Goal: Information Seeking & Learning: Compare options

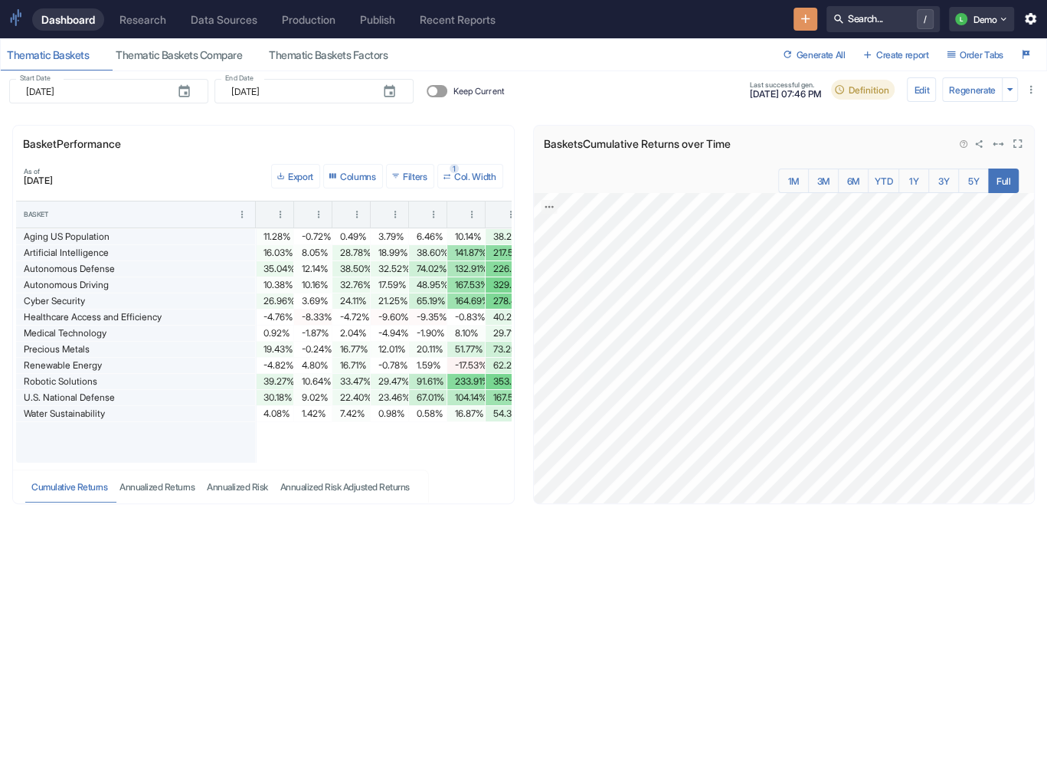
click at [1016, 143] on icon "View in fullscreen" at bounding box center [1017, 143] width 15 height 15
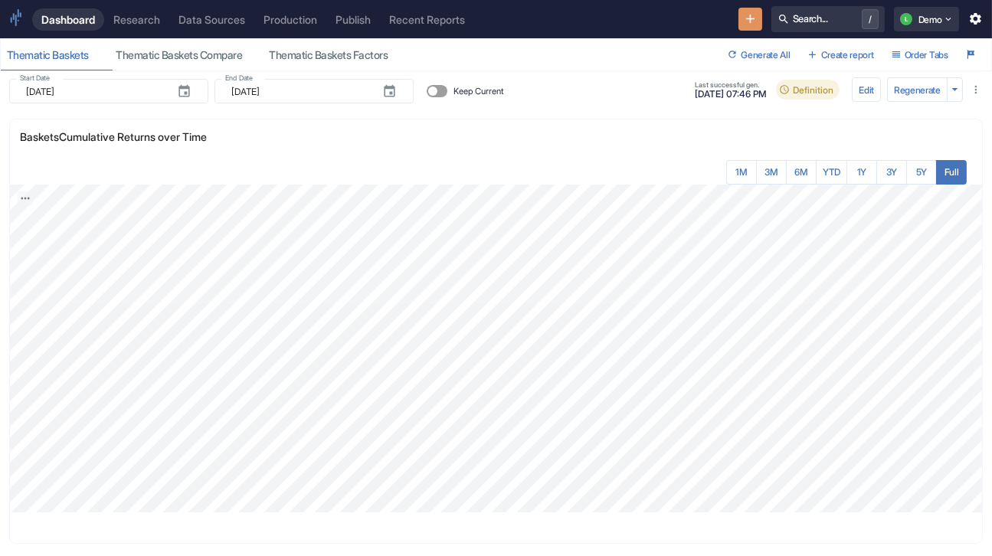
click at [160, 26] on div "Research" at bounding box center [136, 19] width 47 height 13
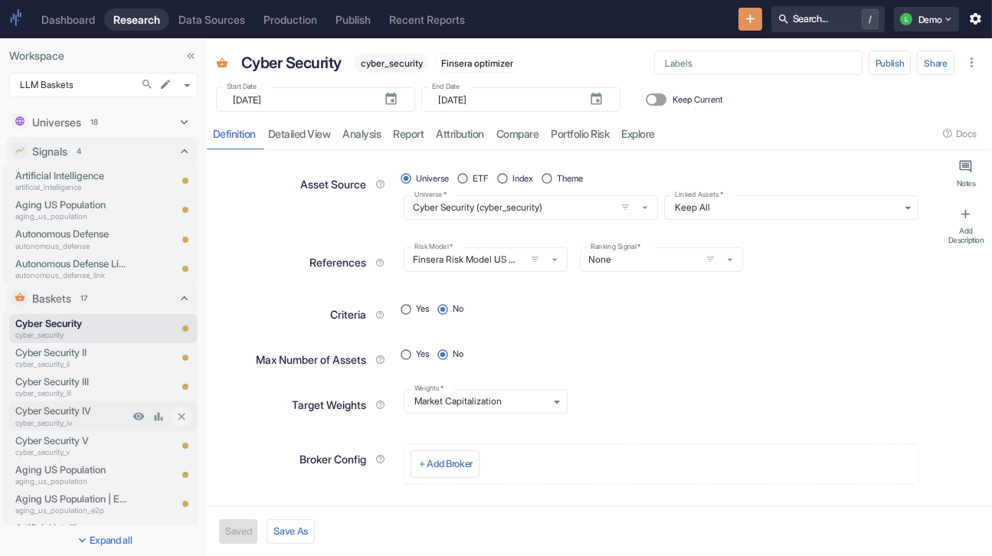
click at [89, 410] on p "Cyber Security IV" at bounding box center [71, 411] width 113 height 15
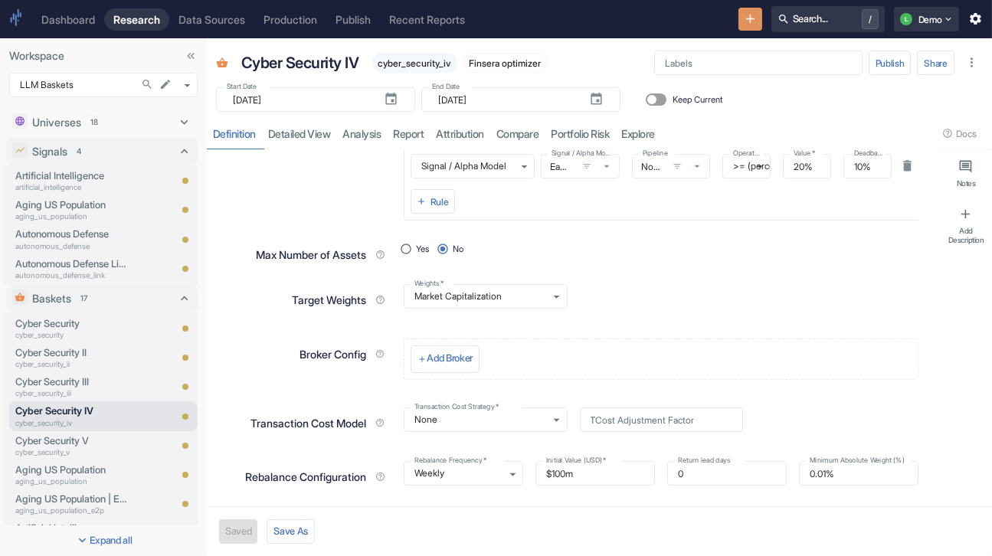
scroll to position [276, 0]
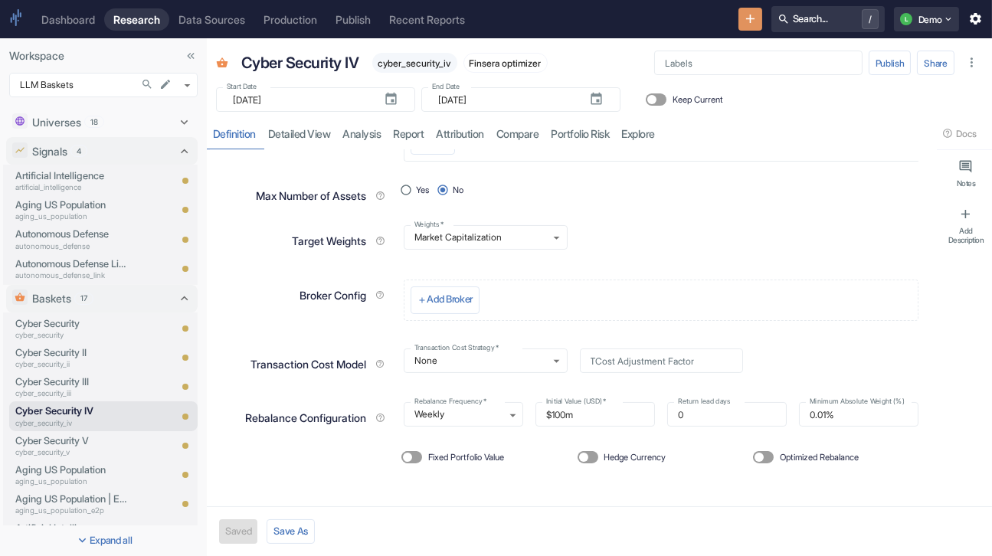
type textarea "x"
click at [103, 332] on p "cyber_security" at bounding box center [71, 334] width 113 height 11
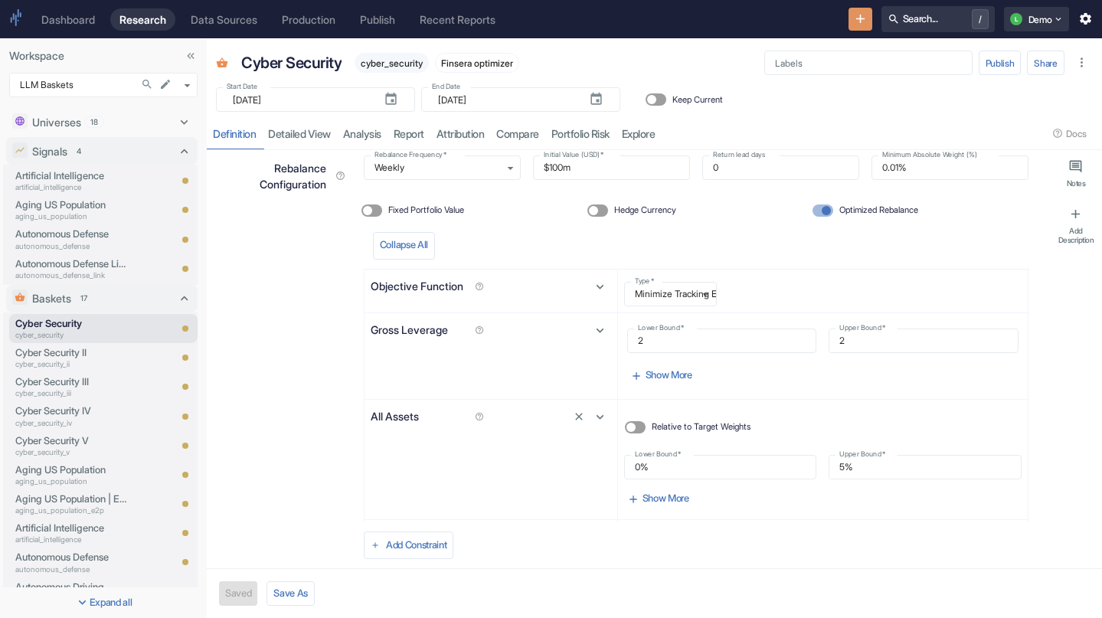
scroll to position [417, 0]
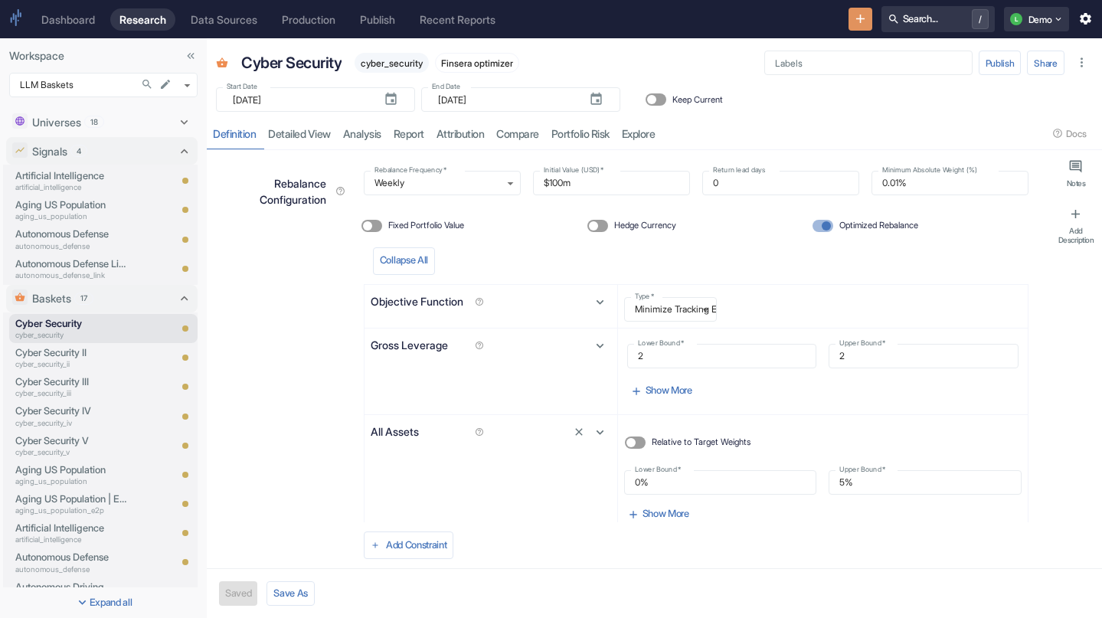
click at [193, 56] on icon "Collapse Sidebar" at bounding box center [191, 56] width 12 height 12
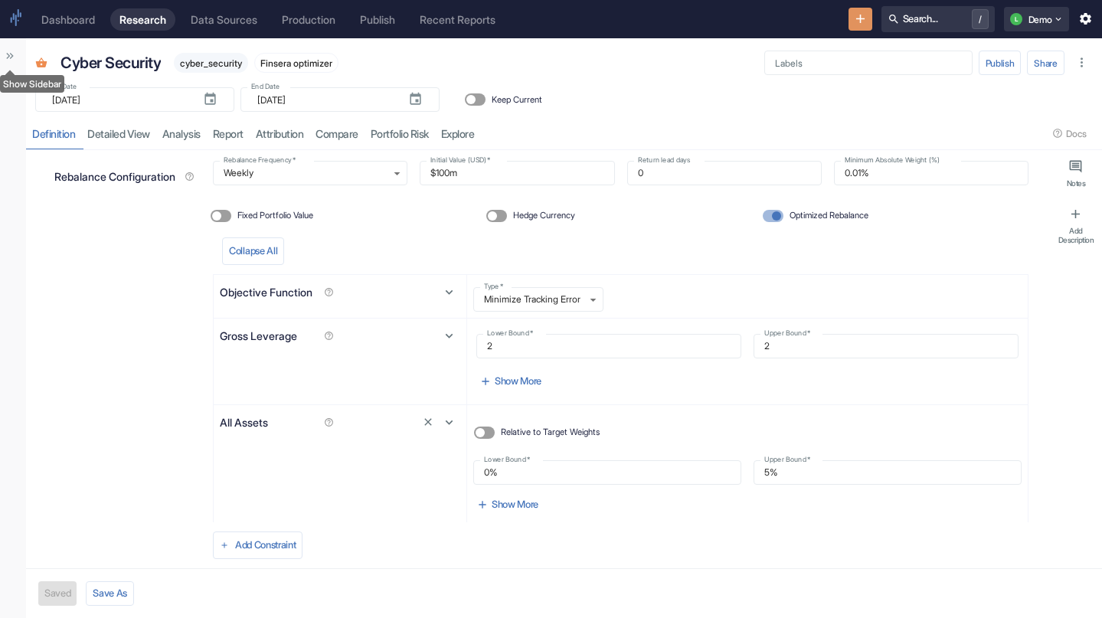
type textarea "x"
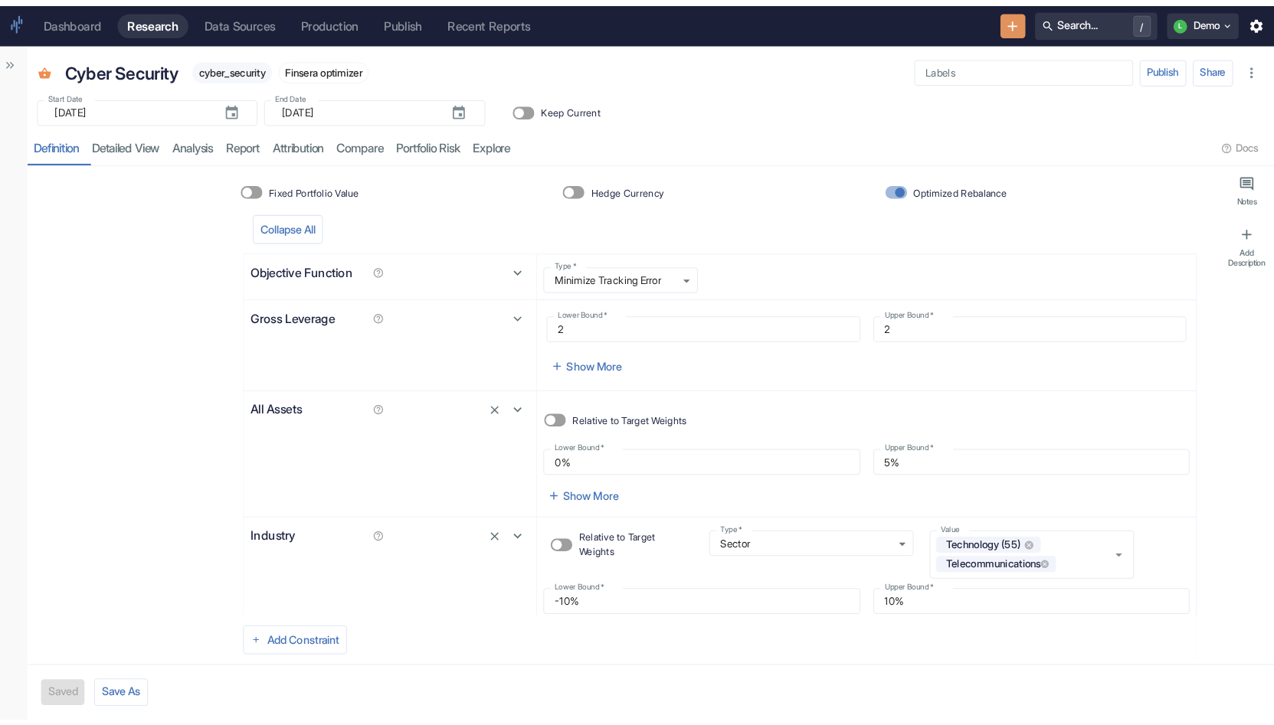
scroll to position [434, 0]
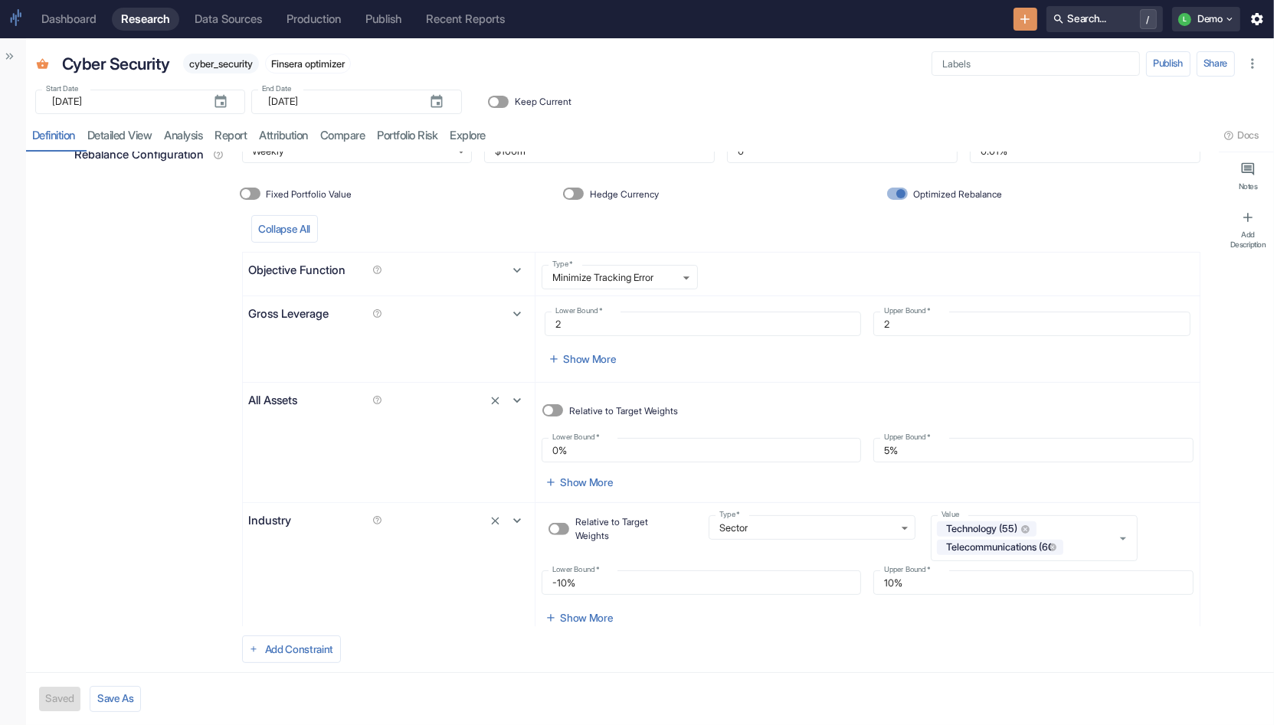
type textarea "x"
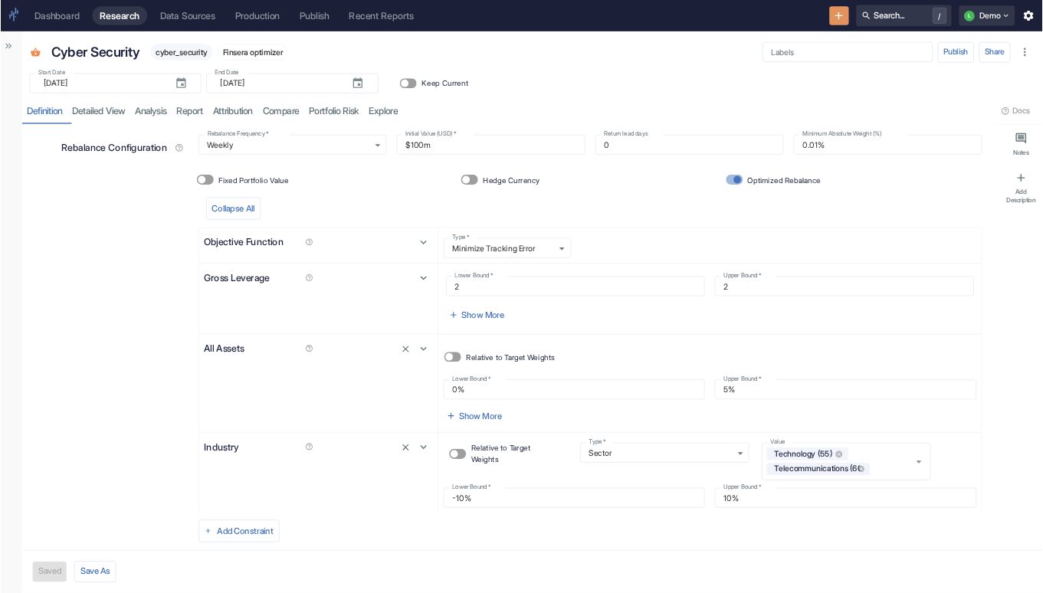
scroll to position [404, 0]
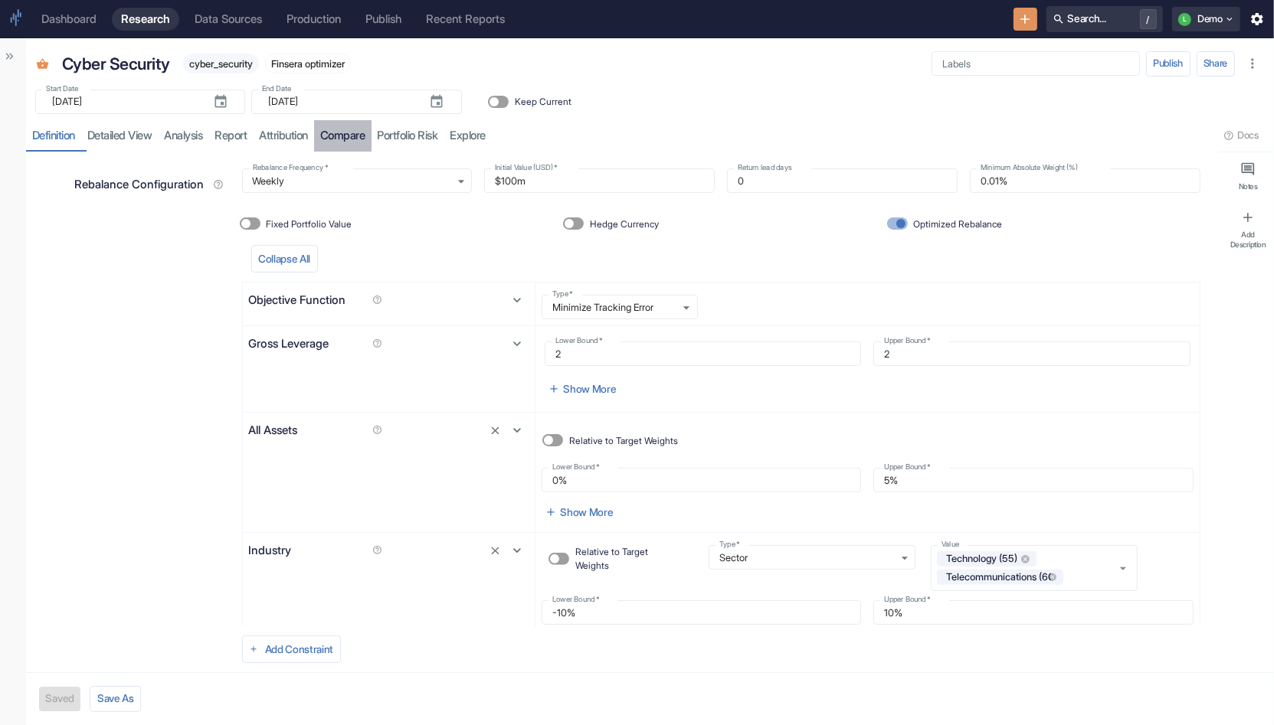
click at [351, 138] on link "compare" at bounding box center [342, 135] width 57 height 31
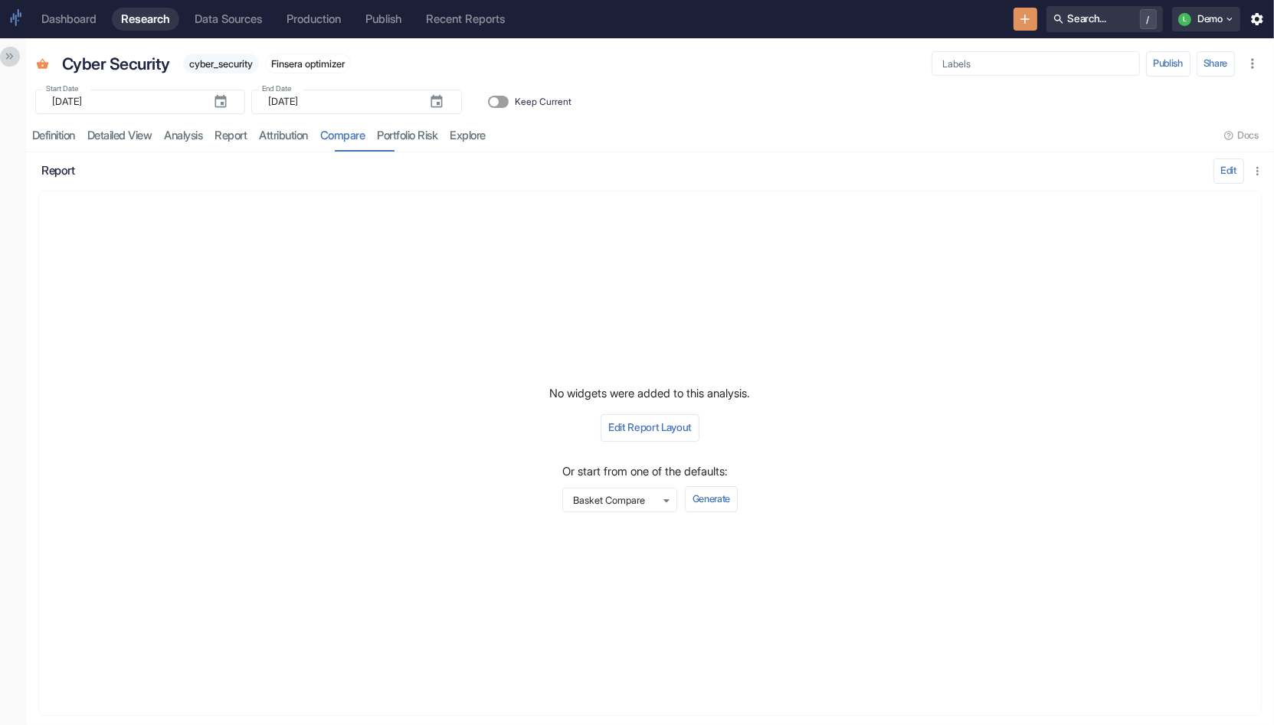
click at [9, 57] on icon "Show Sidebar" at bounding box center [9, 56] width 13 height 13
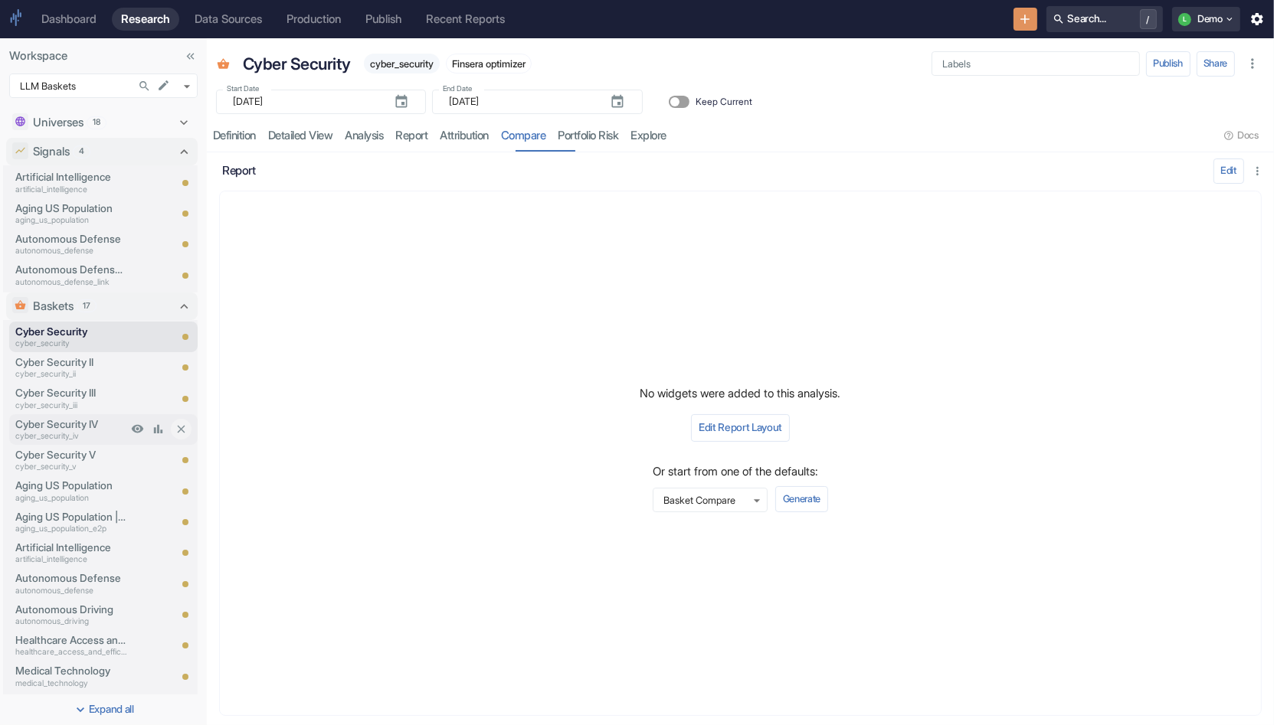
click at [74, 432] on p "cyber_security_iv" at bounding box center [71, 436] width 112 height 12
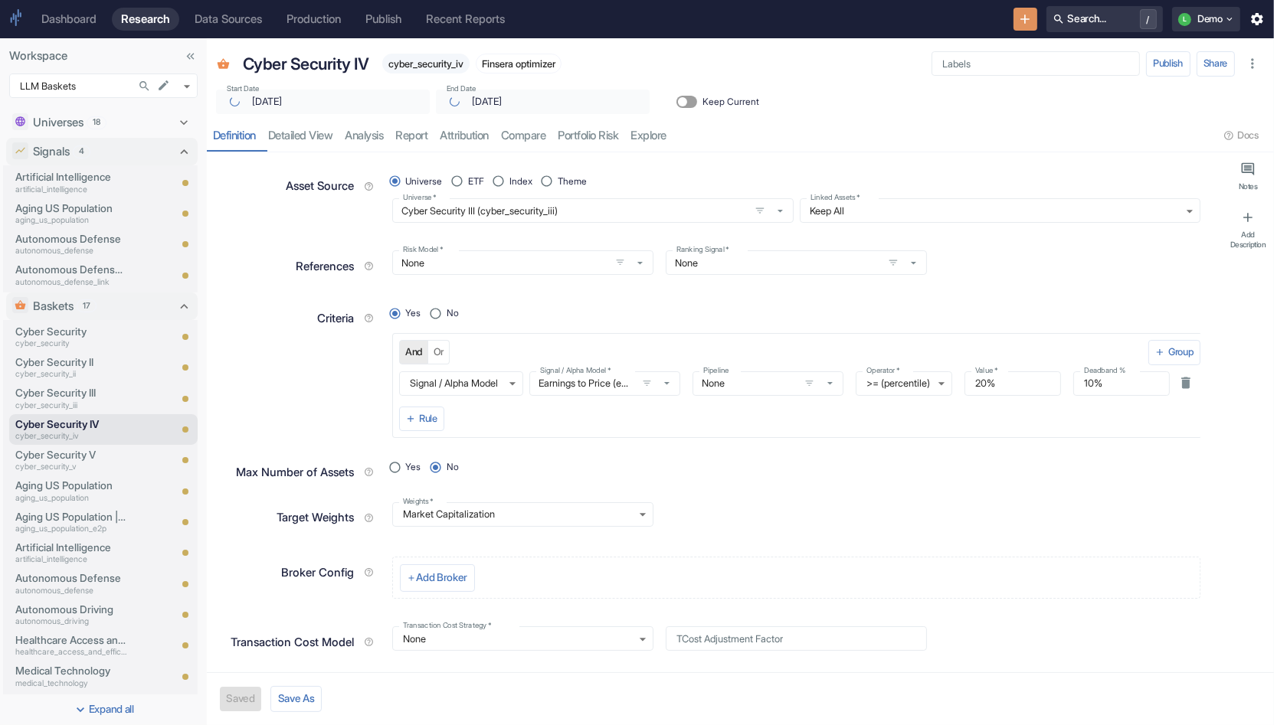
type textarea "x"
click at [552, 129] on link "compare" at bounding box center [523, 135] width 57 height 31
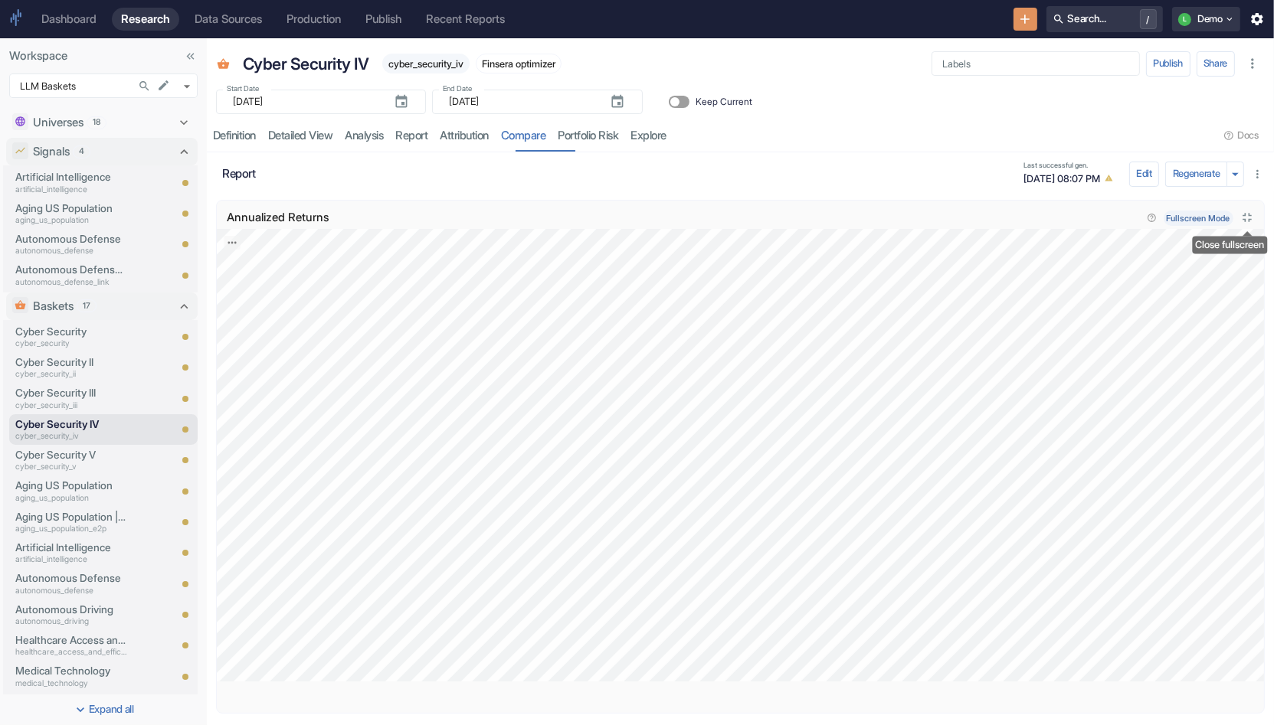
click at [1246, 222] on icon "Close fullscreen" at bounding box center [1246, 217] width 15 height 15
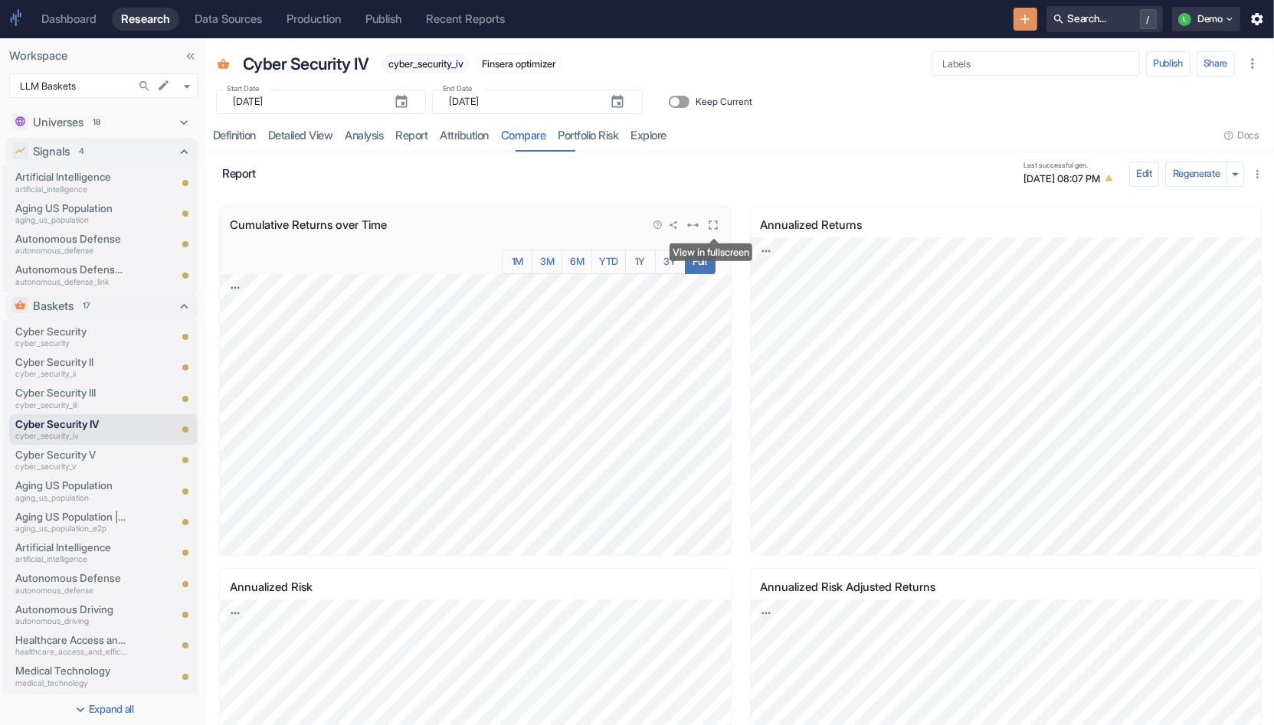
click at [715, 227] on icon "View in fullscreen" at bounding box center [712, 225] width 15 height 15
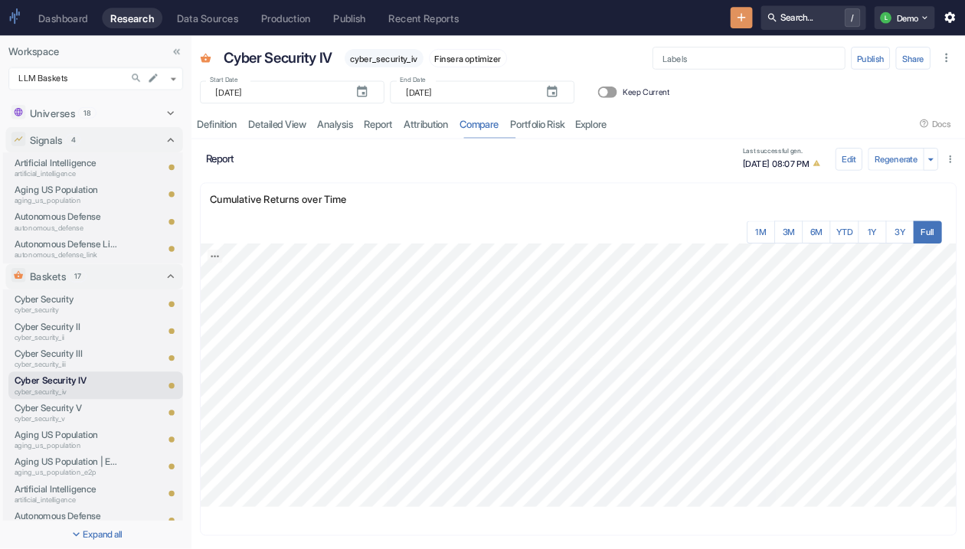
scroll to position [6, 0]
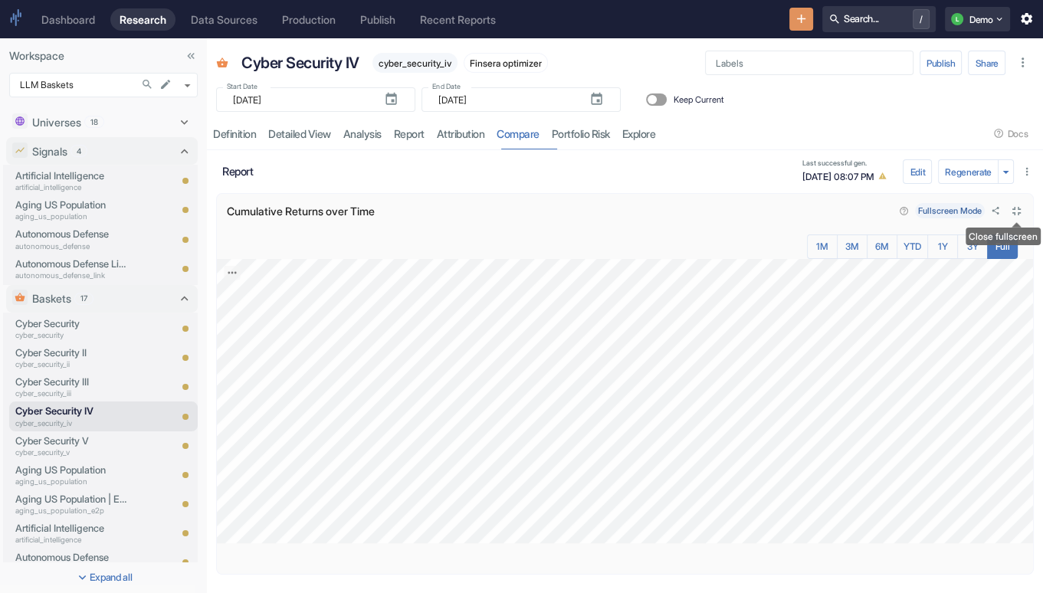
click at [1018, 211] on icon "Close fullscreen" at bounding box center [1016, 211] width 15 height 15
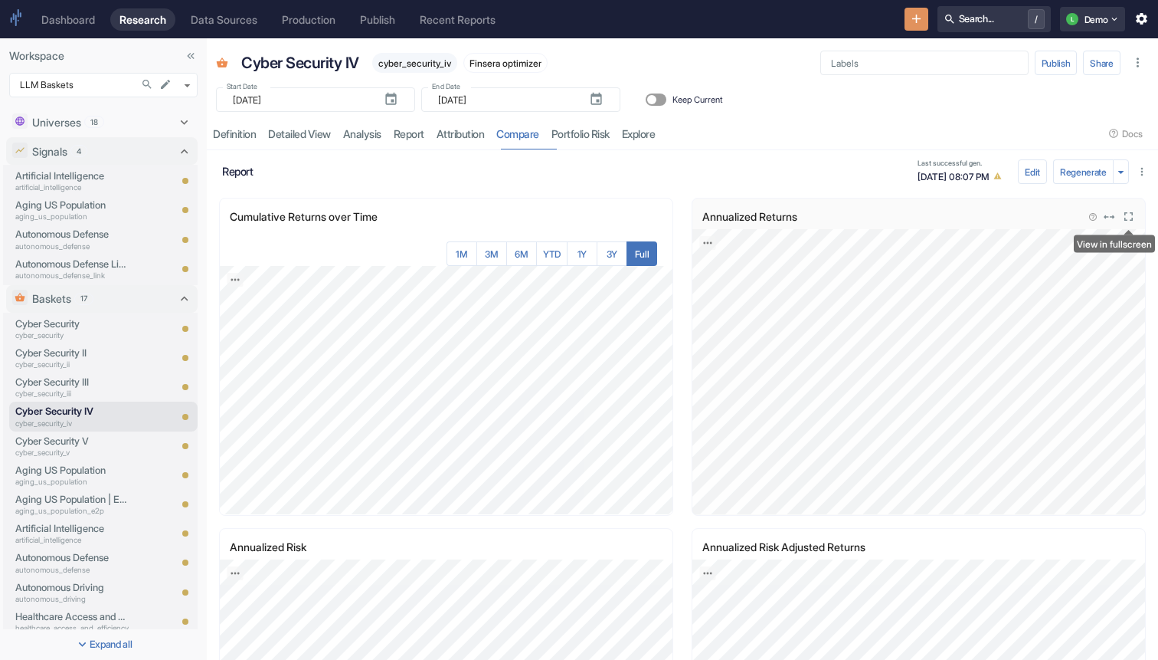
click at [1124, 221] on icon "View in fullscreen" at bounding box center [1128, 216] width 15 height 15
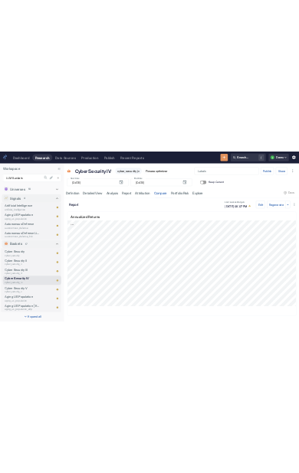
scroll to position [5, 0]
